Goal: Check status: Check status

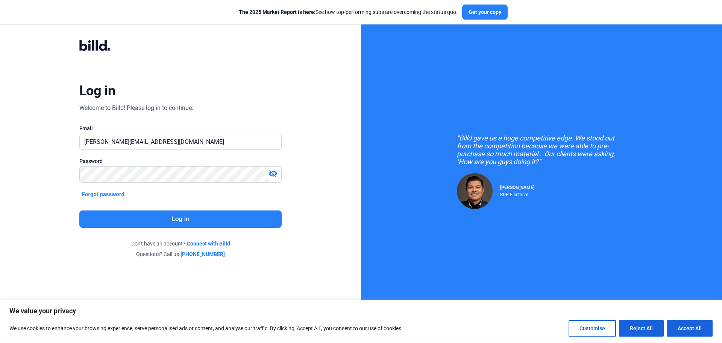
type input "[PERSON_NAME][EMAIL_ADDRESS][DOMAIN_NAME]"
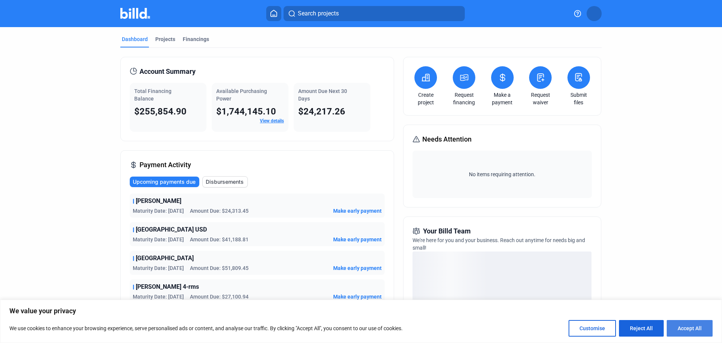
click at [692, 332] on button "Accept All" at bounding box center [690, 328] width 46 height 17
checkbox input "true"
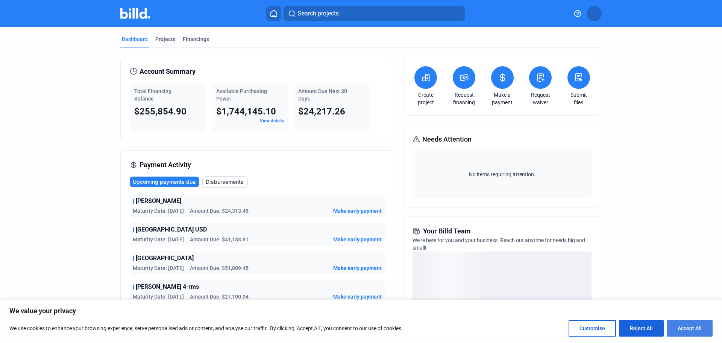
checkbox input "true"
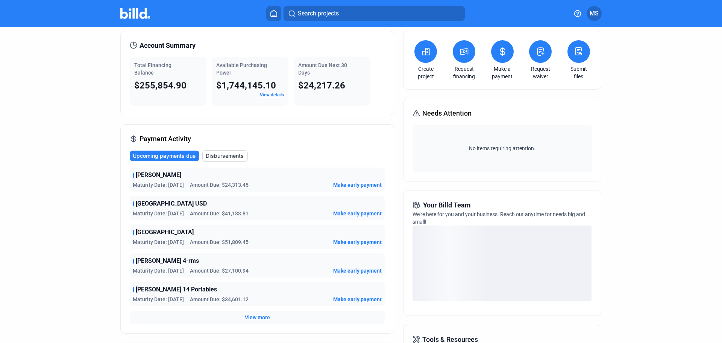
scroll to position [38, 0]
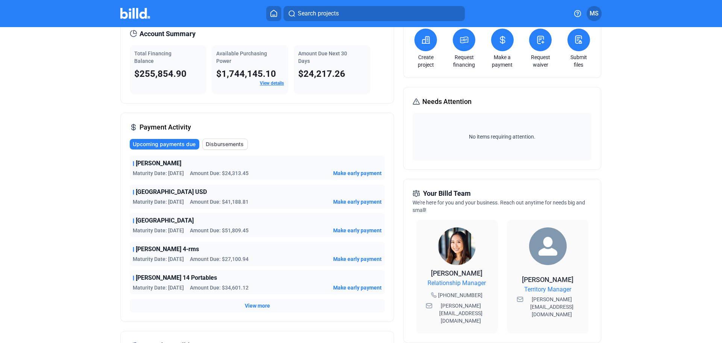
click at [165, 278] on span "[PERSON_NAME] 14 Portables" at bounding box center [176, 277] width 81 height 9
click at [208, 282] on div "[PERSON_NAME] 14 Portables Maturity Date: [DATE] Amount Due: $34,601.12 Make ea…" at bounding box center [257, 282] width 255 height 24
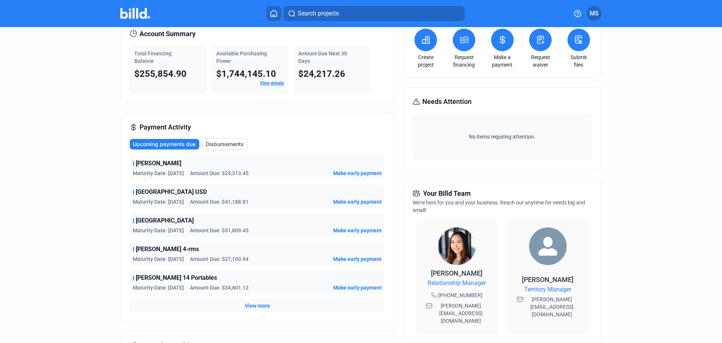
click at [239, 302] on div "View more" at bounding box center [257, 306] width 255 height 14
click at [242, 304] on div "View more" at bounding box center [257, 306] width 255 height 14
click at [250, 306] on span "View more" at bounding box center [257, 306] width 25 height 8
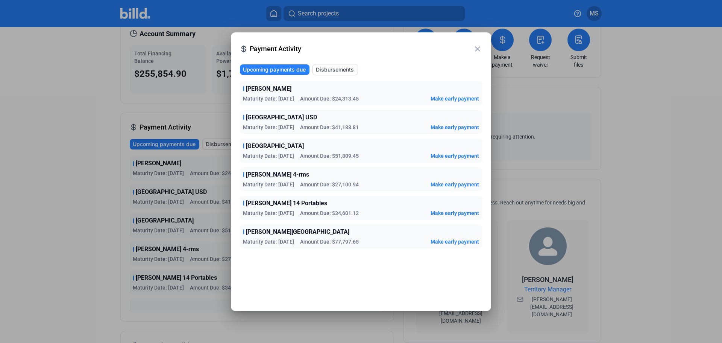
click at [477, 49] on mat-icon "close" at bounding box center [477, 48] width 9 height 9
